Goal: Transaction & Acquisition: Purchase product/service

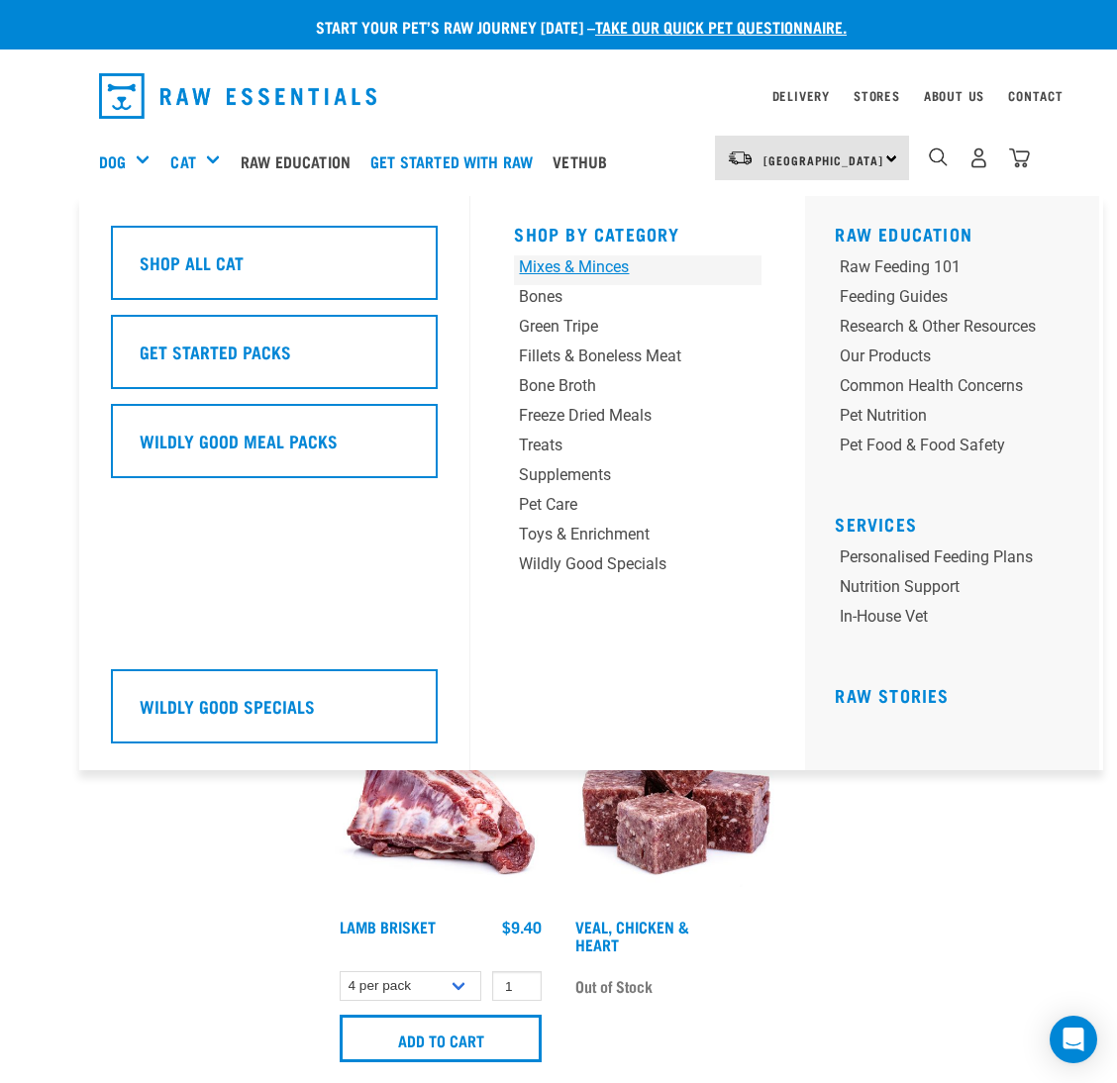
click at [566, 276] on div "Mixes & Minces" at bounding box center [616, 267] width 195 height 24
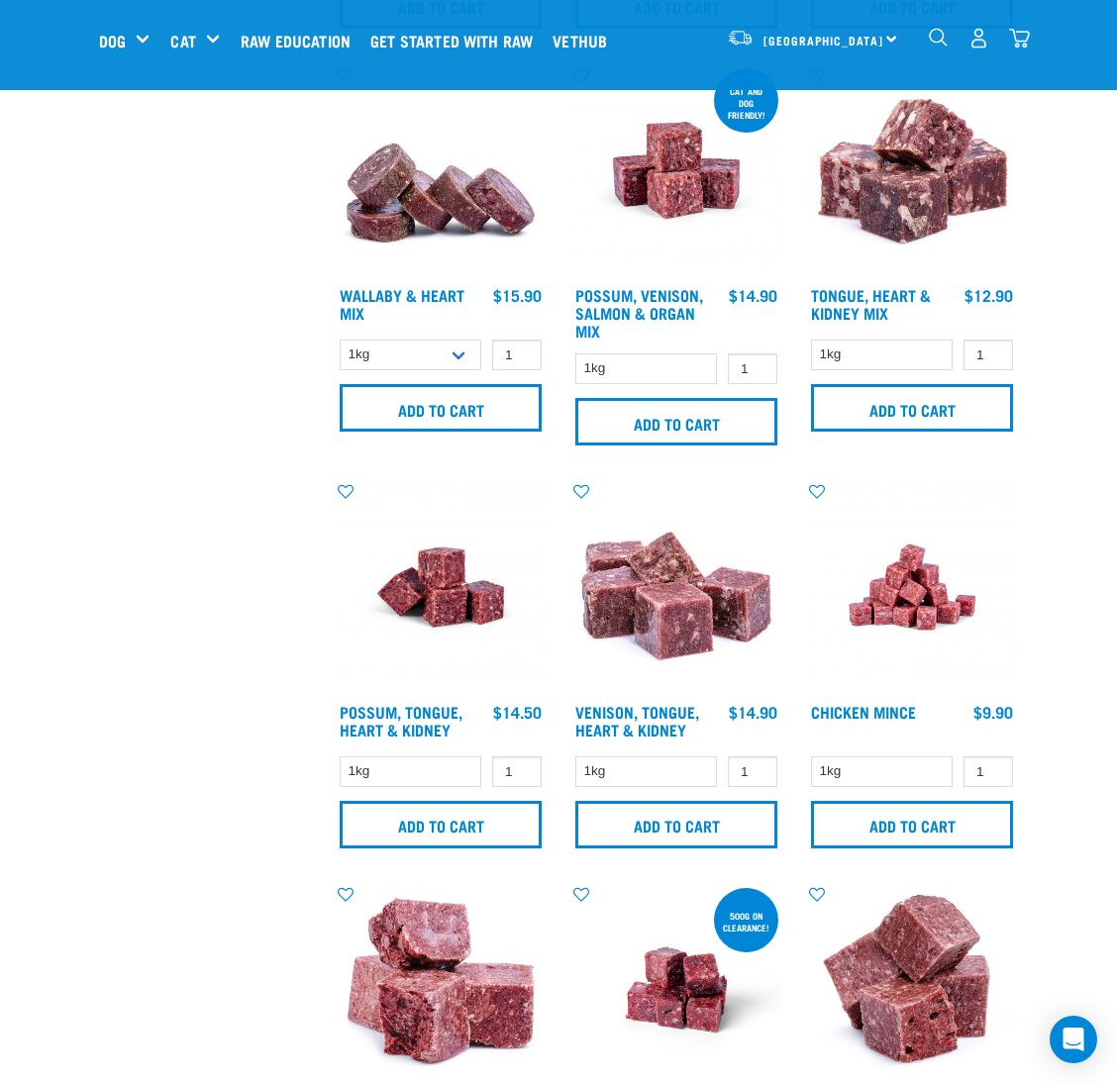
scroll to position [1336, 0]
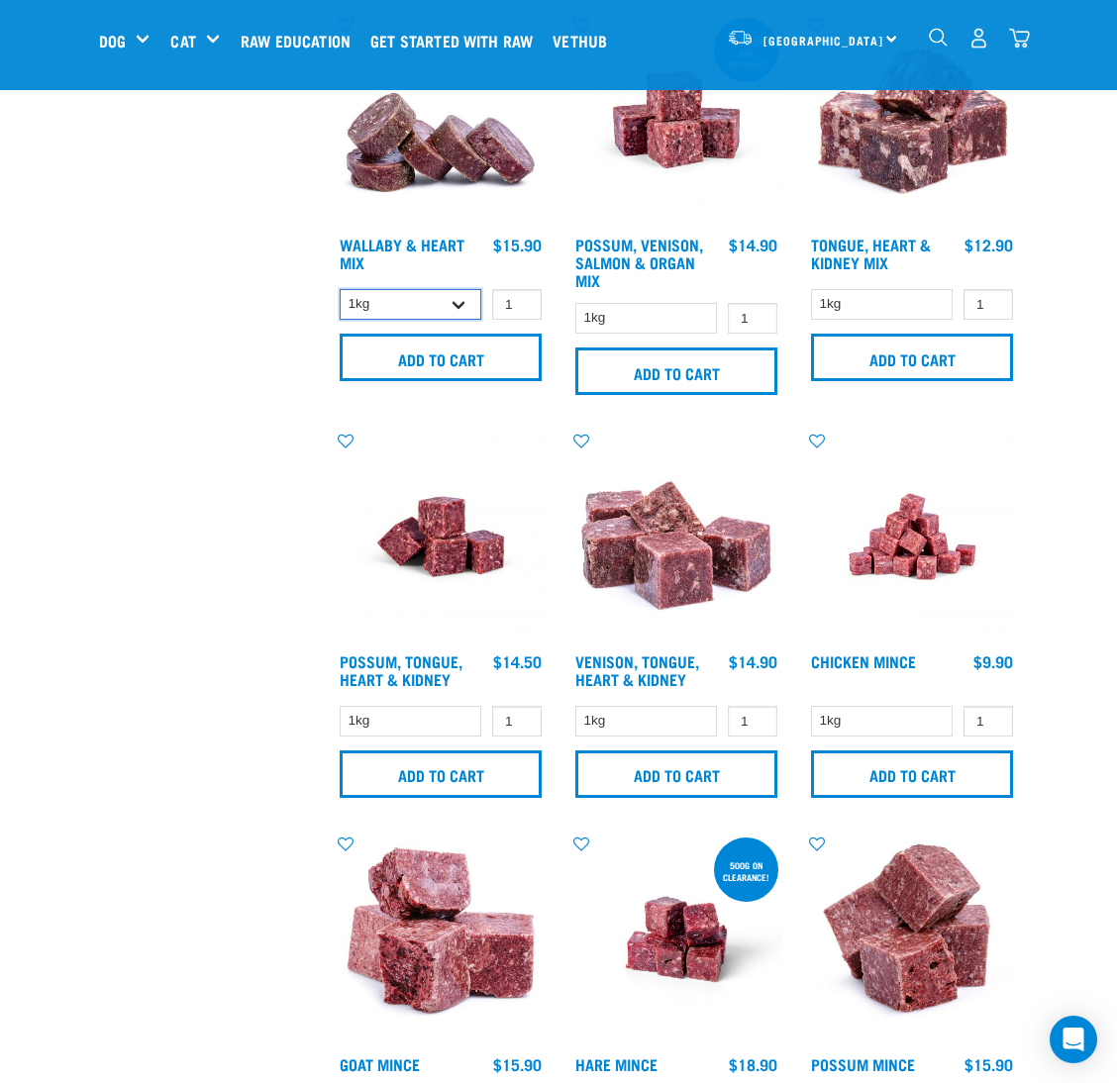
click at [397, 302] on select "1kg 3kg" at bounding box center [411, 304] width 142 height 31
select select "767"
click at [340, 290] on select "1kg 3kg" at bounding box center [411, 304] width 142 height 31
click at [518, 299] on input "2" at bounding box center [517, 304] width 50 height 31
click at [518, 299] on input "3" at bounding box center [517, 304] width 50 height 31
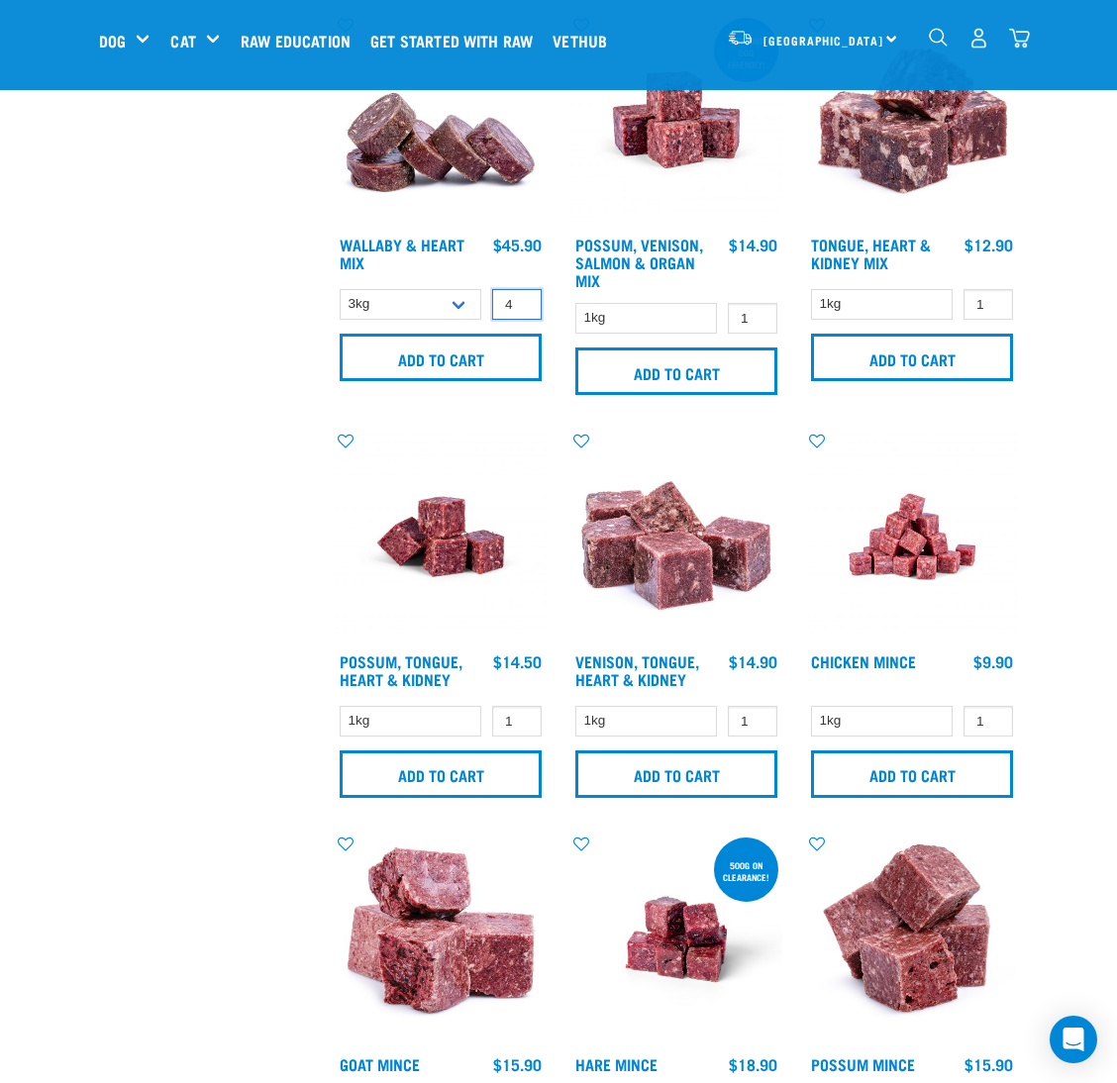
click at [518, 299] on input "4" at bounding box center [517, 304] width 50 height 31
type input "5"
click at [518, 299] on input "5" at bounding box center [517, 304] width 50 height 31
click at [506, 356] on input "Add to cart" at bounding box center [441, 358] width 202 height 48
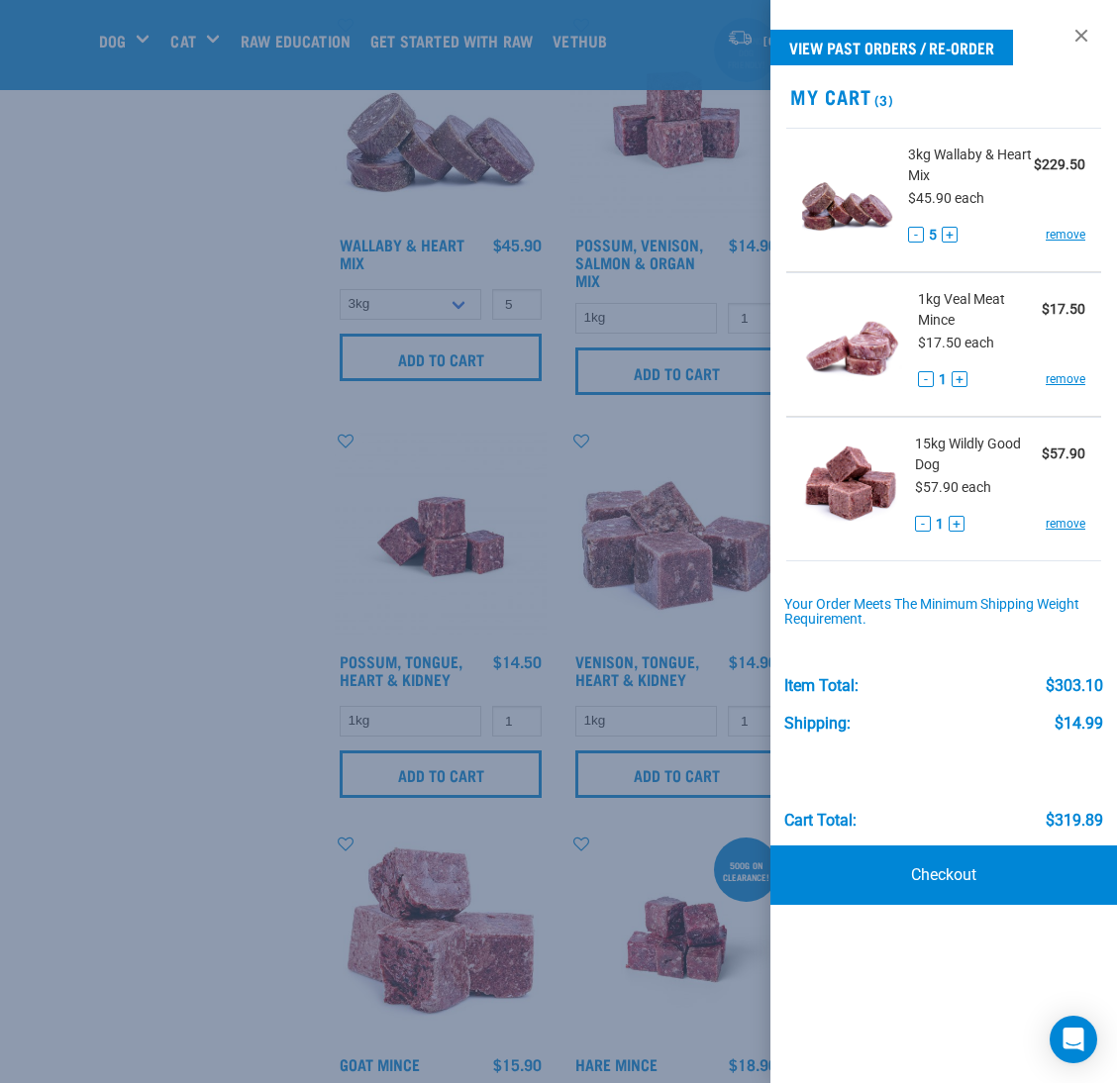
click at [234, 404] on div at bounding box center [558, 541] width 1117 height 1083
